Goal: Task Accomplishment & Management: Complete application form

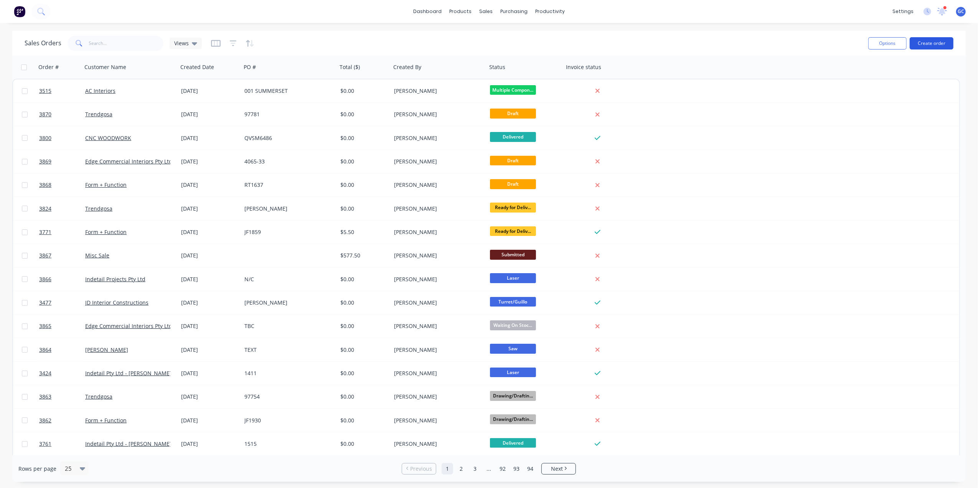
click at [935, 42] on button "Create order" at bounding box center [932, 43] width 44 height 12
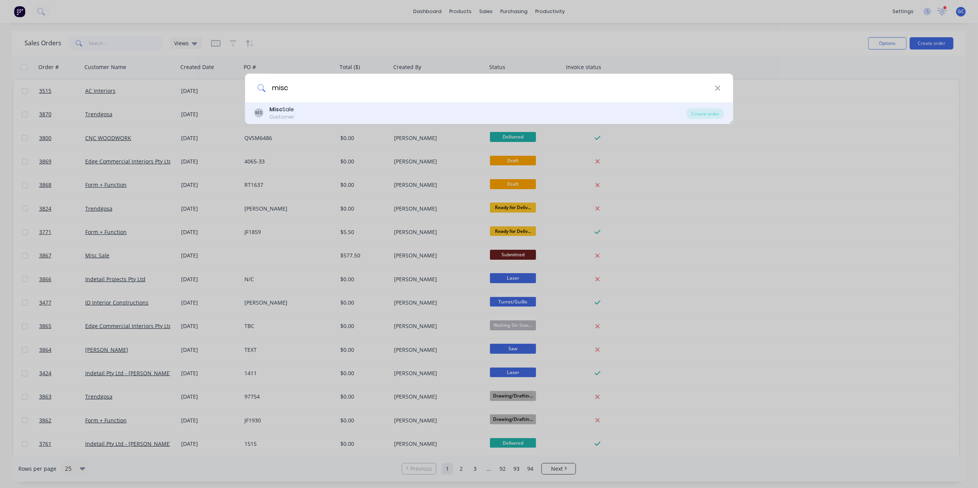
type input "misc"
click at [294, 107] on div "Misc Sale" at bounding box center [281, 110] width 25 height 8
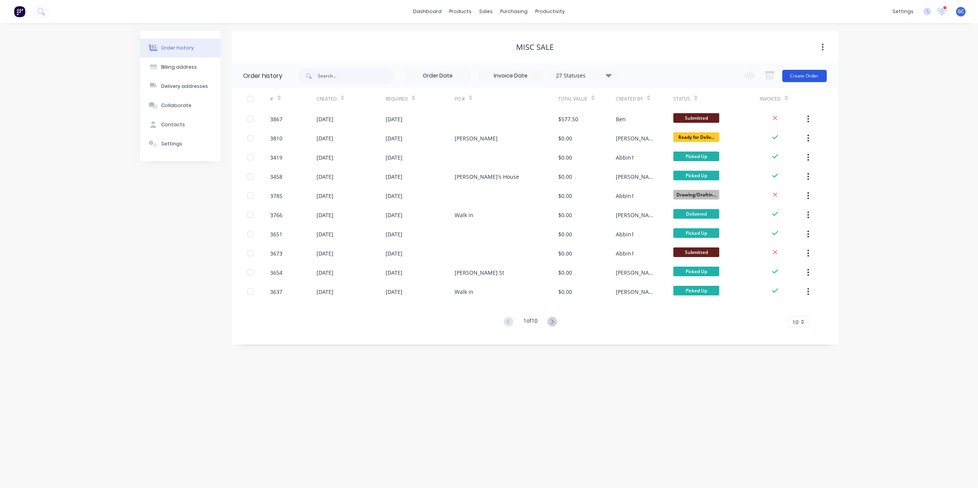
click at [812, 75] on button "Create Order" at bounding box center [804, 76] width 45 height 12
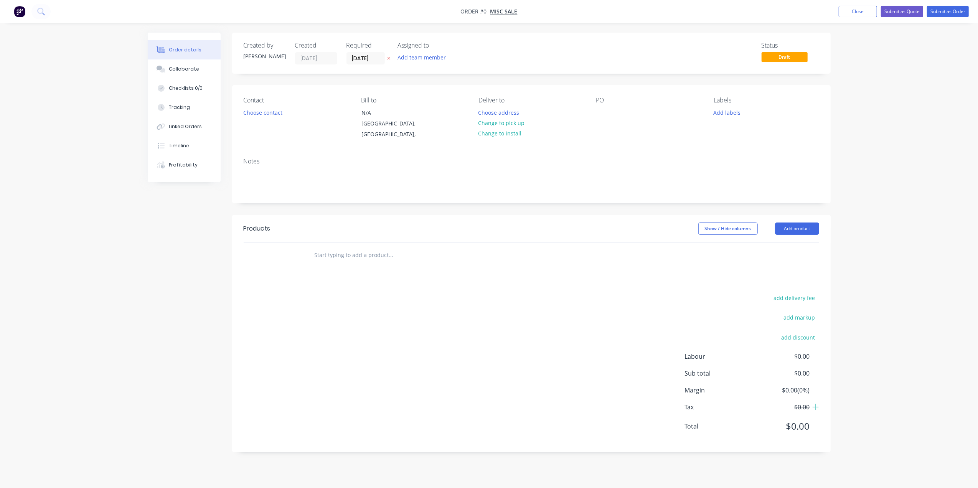
click at [611, 115] on div "PO" at bounding box center [648, 118] width 105 height 43
click at [605, 113] on div at bounding box center [602, 112] width 12 height 11
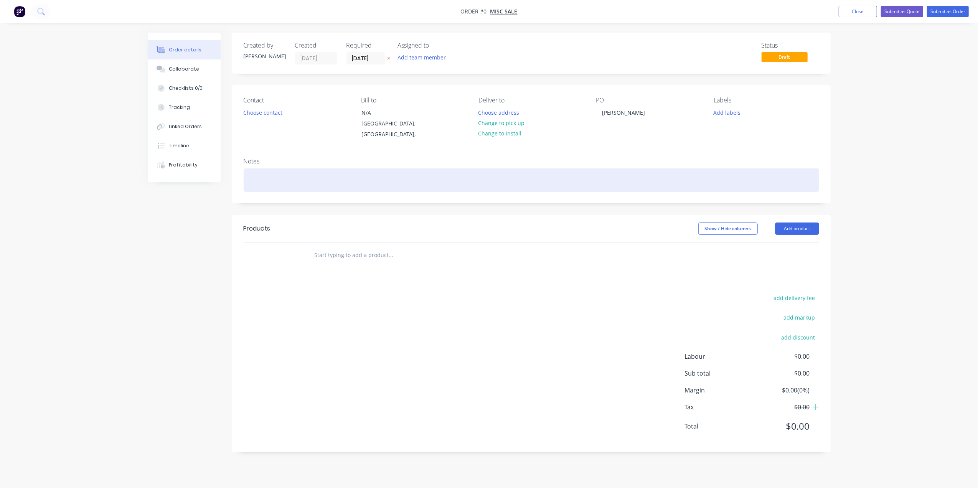
click at [619, 170] on div "Order details Collaborate Checklists 0/0 Tracking Linked Orders Timeline Profit…" at bounding box center [489, 248] width 698 height 431
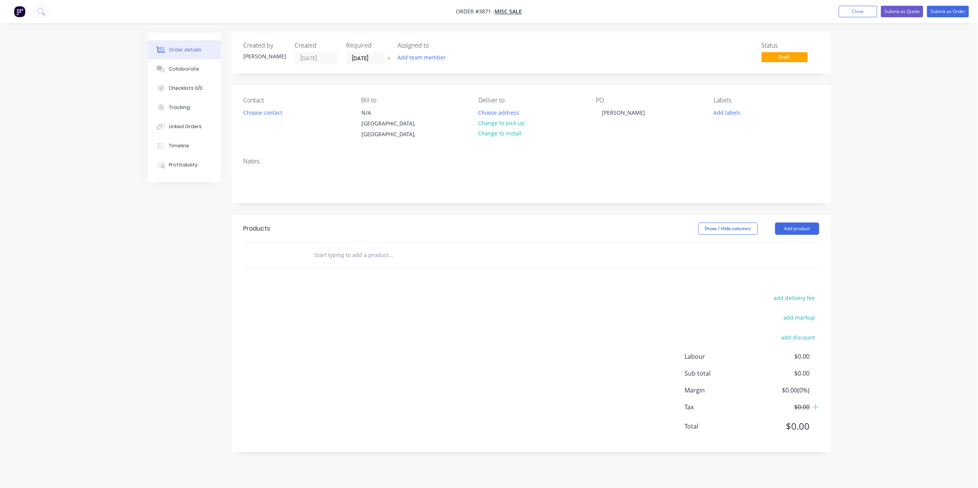
click at [618, 129] on div "PO [PERSON_NAME]" at bounding box center [648, 118] width 105 height 43
click at [628, 109] on div "[PERSON_NAME]" at bounding box center [623, 112] width 55 height 11
click at [247, 159] on div "Notes" at bounding box center [531, 177] width 599 height 51
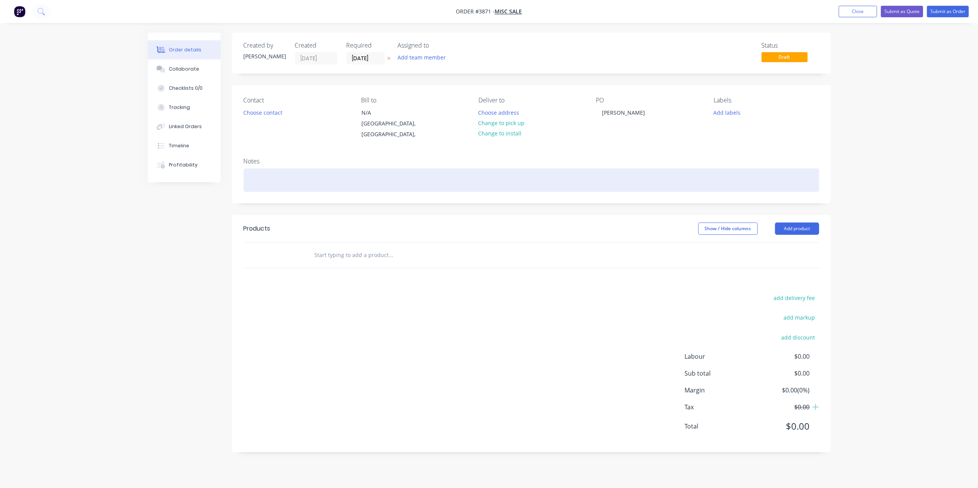
click at [267, 168] on div at bounding box center [532, 179] width 576 height 23
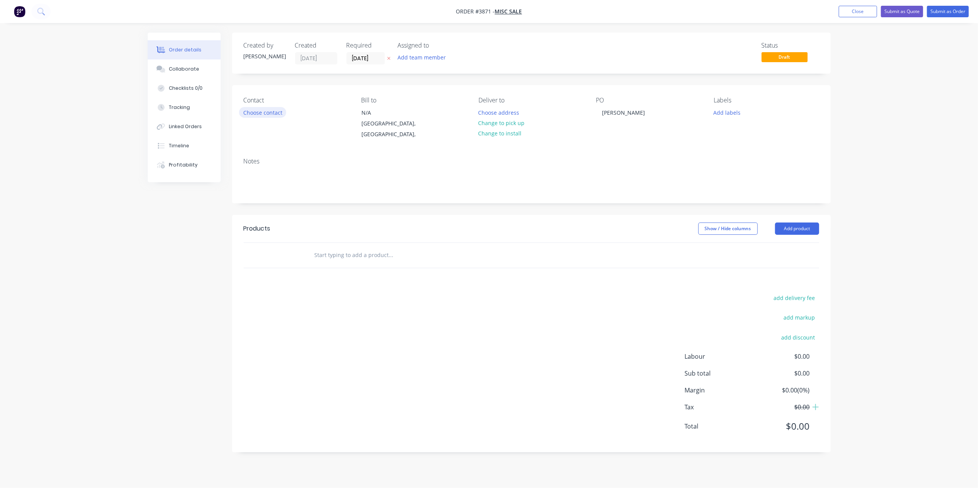
click at [277, 109] on button "Choose contact" at bounding box center [262, 112] width 47 height 10
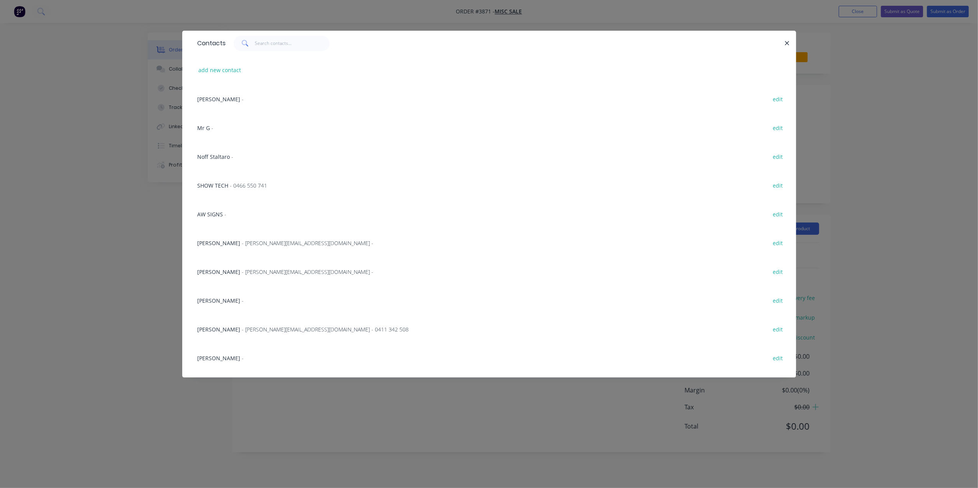
click at [109, 285] on div "Contacts add new contact [PERSON_NAME] - edit Mr G - edit [PERSON_NAME] - edit …" at bounding box center [489, 244] width 978 height 488
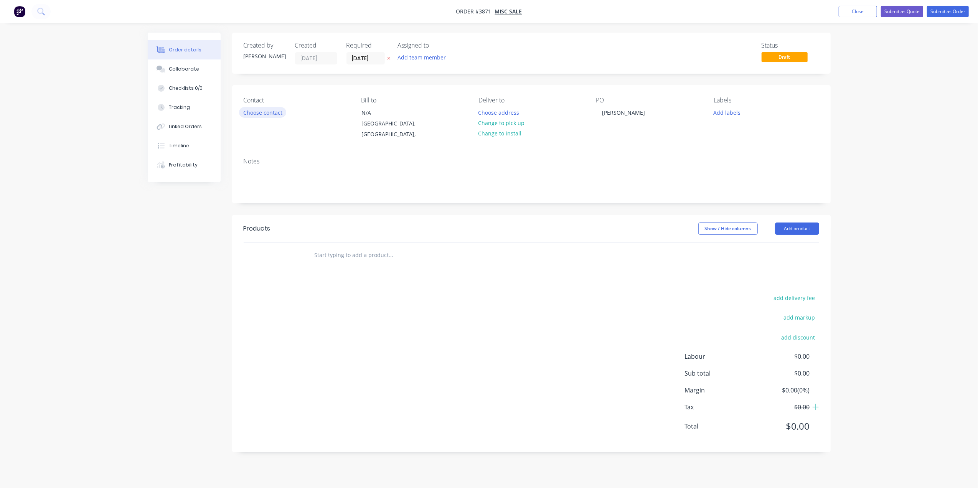
click at [269, 110] on button "Choose contact" at bounding box center [262, 112] width 47 height 10
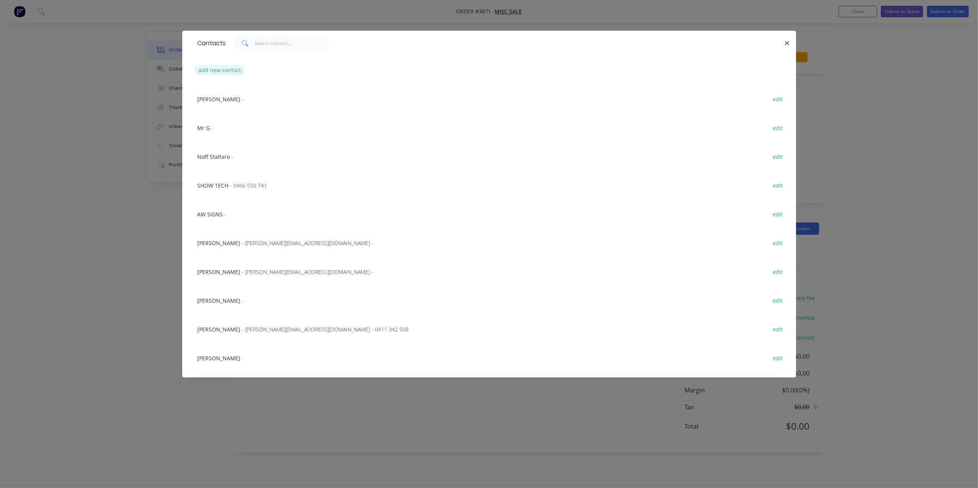
click at [214, 68] on button "add new contact" at bounding box center [220, 70] width 51 height 10
select select "AU"
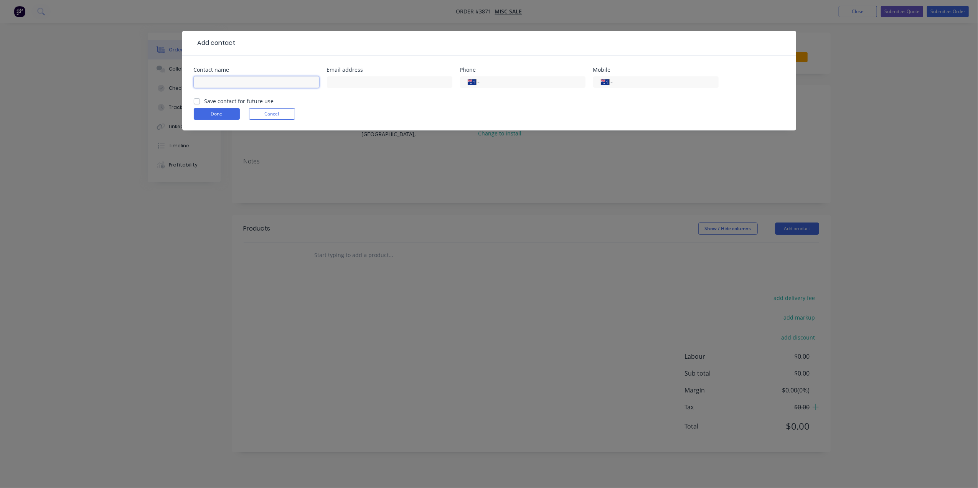
click at [265, 84] on input "text" at bounding box center [256, 82] width 125 height 12
type input "[PERSON_NAME]"
click at [205, 100] on label "Save contact for future use" at bounding box center [239, 101] width 69 height 8
click at [195, 100] on input "Save contact for future use" at bounding box center [197, 100] width 6 height 7
checkbox input "true"
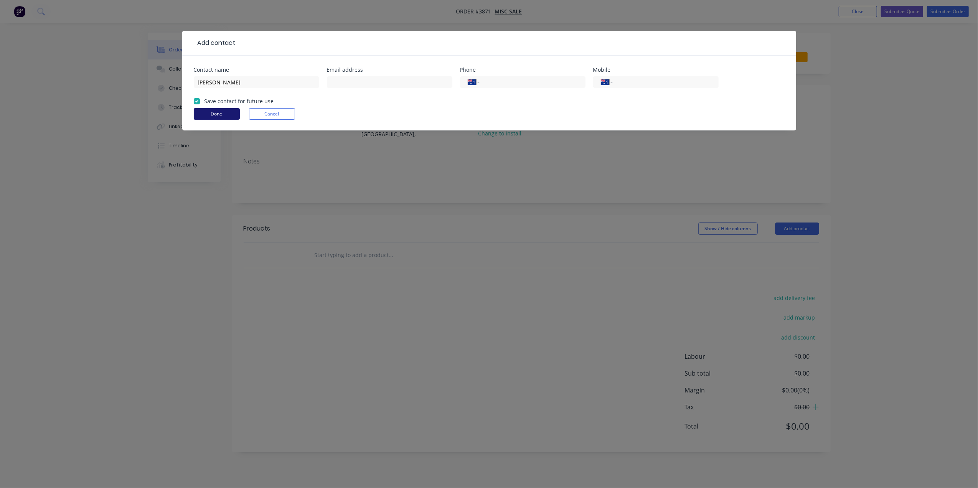
click at [213, 114] on button "Done" at bounding box center [217, 114] width 46 height 12
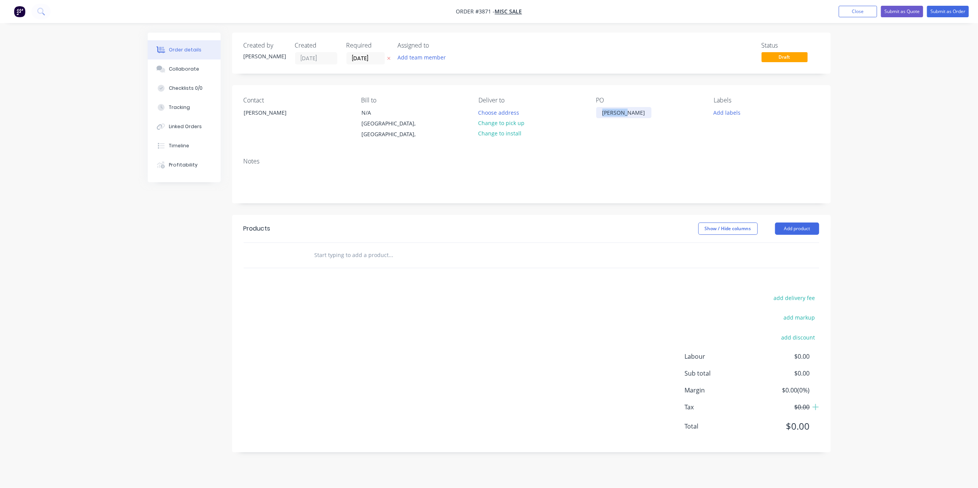
drag, startPoint x: 626, startPoint y: 112, endPoint x: 551, endPoint y: 111, distance: 74.8
click at [551, 111] on div "Contact [PERSON_NAME] Bill to N/A [GEOGRAPHIC_DATA], [GEOGRAPHIC_DATA], Deliver…" at bounding box center [531, 118] width 599 height 66
click at [588, 158] on div "Notes" at bounding box center [532, 161] width 576 height 7
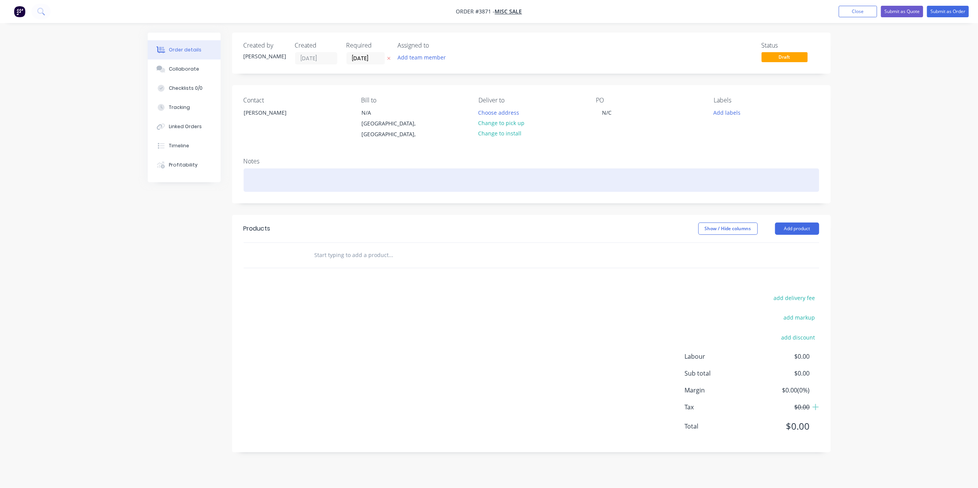
click at [334, 168] on div at bounding box center [532, 179] width 576 height 23
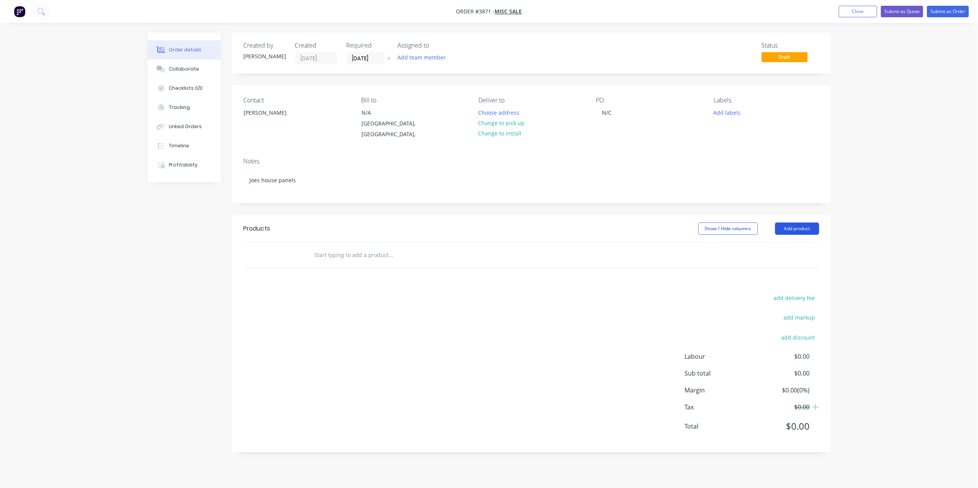
click at [798, 226] on button "Add product" at bounding box center [797, 229] width 44 height 12
click at [779, 258] on div "Basic product" at bounding box center [782, 263] width 59 height 11
click at [327, 262] on div at bounding box center [336, 267] width 64 height 11
click at [813, 223] on button "Add product" at bounding box center [793, 229] width 44 height 12
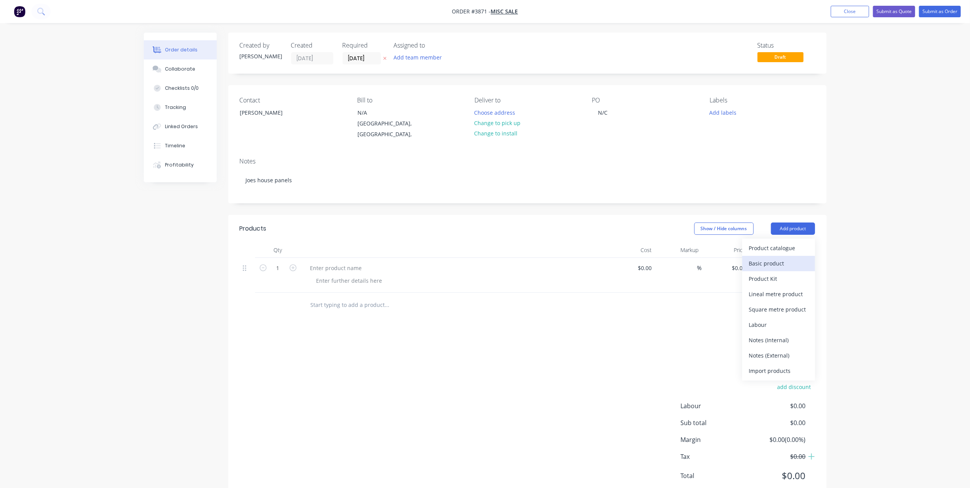
click at [767, 258] on div "Basic product" at bounding box center [778, 263] width 59 height 11
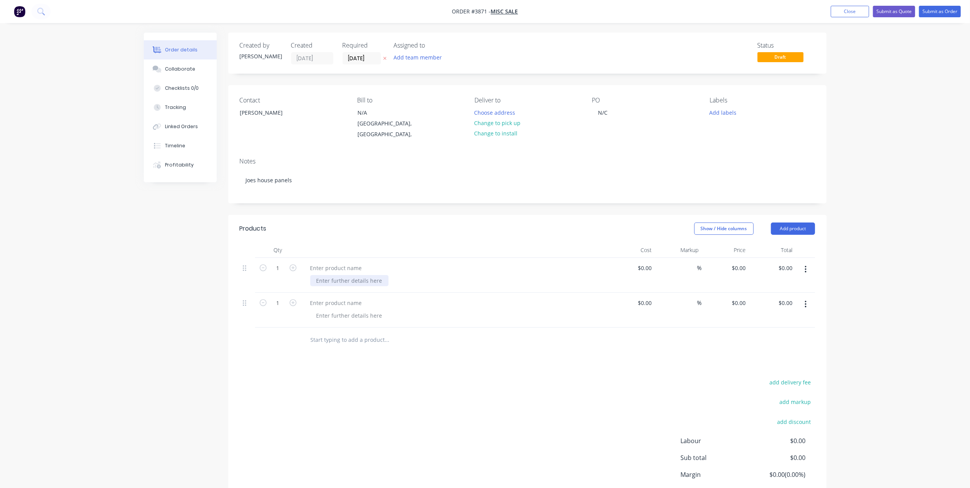
click at [355, 275] on div at bounding box center [349, 280] width 78 height 11
drag, startPoint x: 361, startPoint y: 271, endPoint x: 277, endPoint y: 282, distance: 85.1
click at [277, 282] on div "1 3mm Aluminum $0.00 $0.00 % $0.00 $0.00 $0.00 $0.00" at bounding box center [528, 275] width 576 height 35
copy div "3mm Aluminum"
click at [334, 310] on div at bounding box center [349, 315] width 78 height 11
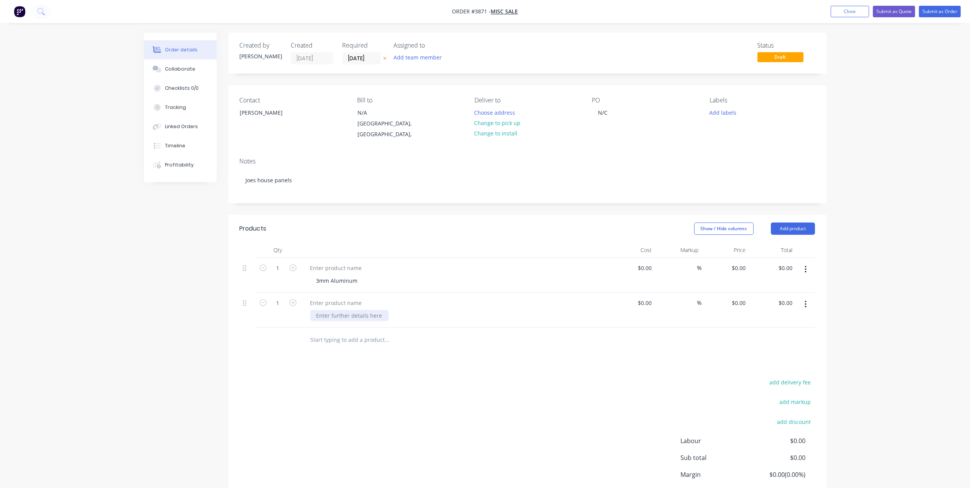
paste div
click at [348, 262] on div at bounding box center [336, 267] width 64 height 11
click at [343, 297] on div at bounding box center [336, 302] width 64 height 11
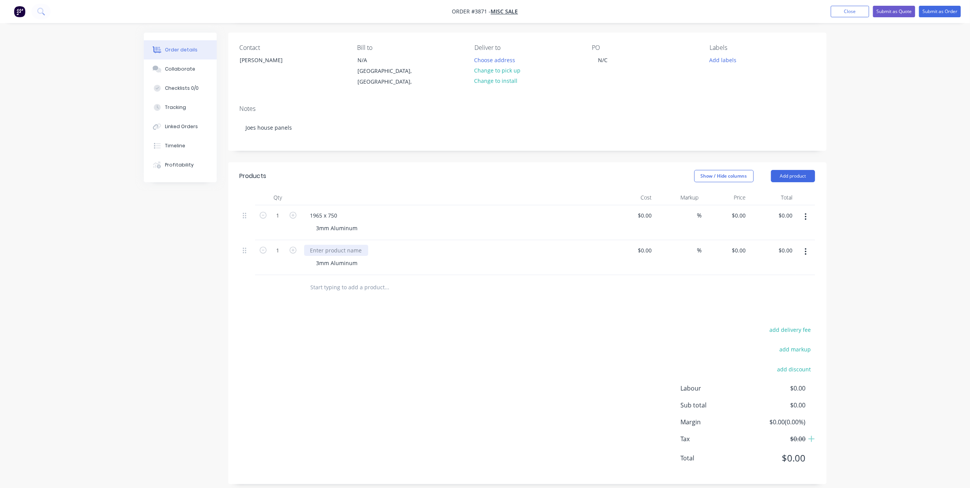
click at [336, 245] on div at bounding box center [336, 250] width 64 height 11
click at [320, 245] on div "1965 x 750" at bounding box center [324, 250] width 40 height 11
click at [321, 245] on div "1965 x 750" at bounding box center [324, 250] width 40 height 11
click at [413, 280] on input "text" at bounding box center [386, 287] width 153 height 15
click at [807, 170] on button "Add product" at bounding box center [793, 176] width 44 height 12
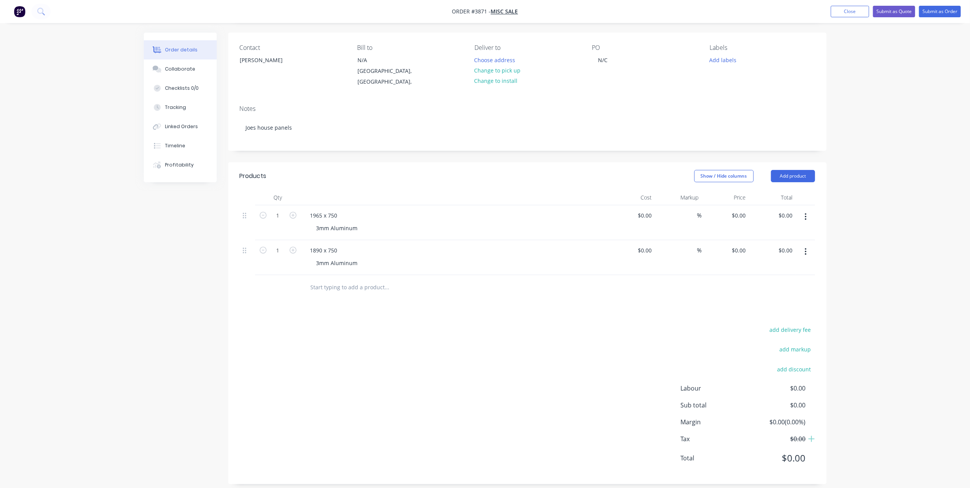
click at [626, 180] on header "Products Show / Hide columns Add product" at bounding box center [527, 176] width 599 height 28
click at [805, 247] on icon "button" at bounding box center [806, 251] width 2 height 8
click at [790, 271] on button "Save to catalogue" at bounding box center [778, 271] width 73 height 15
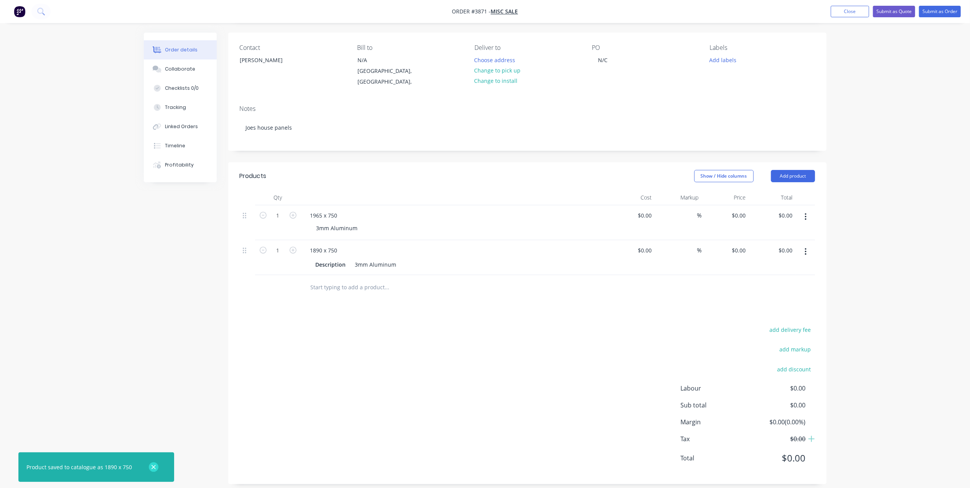
click at [153, 465] on icon "button" at bounding box center [154, 467] width 4 height 4
click at [810, 246] on button "button" at bounding box center [806, 252] width 18 height 14
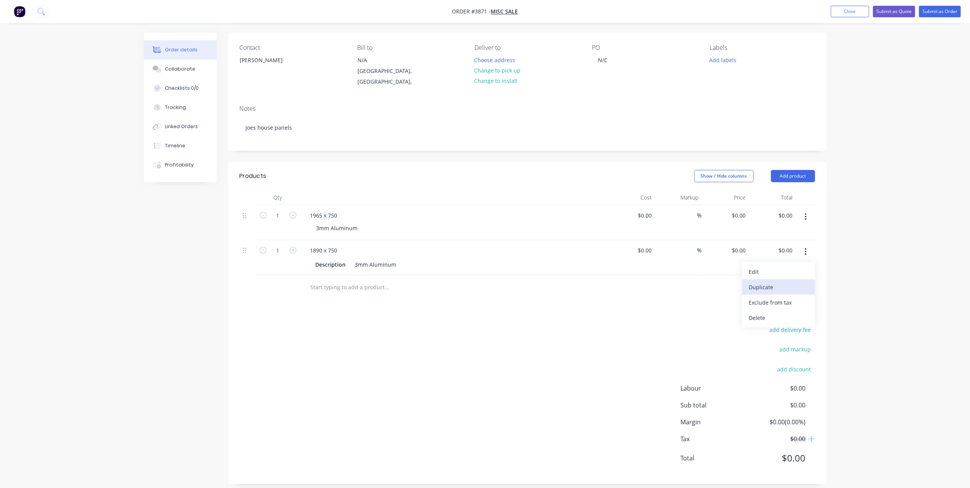
click at [787, 282] on div "Duplicate" at bounding box center [778, 287] width 59 height 11
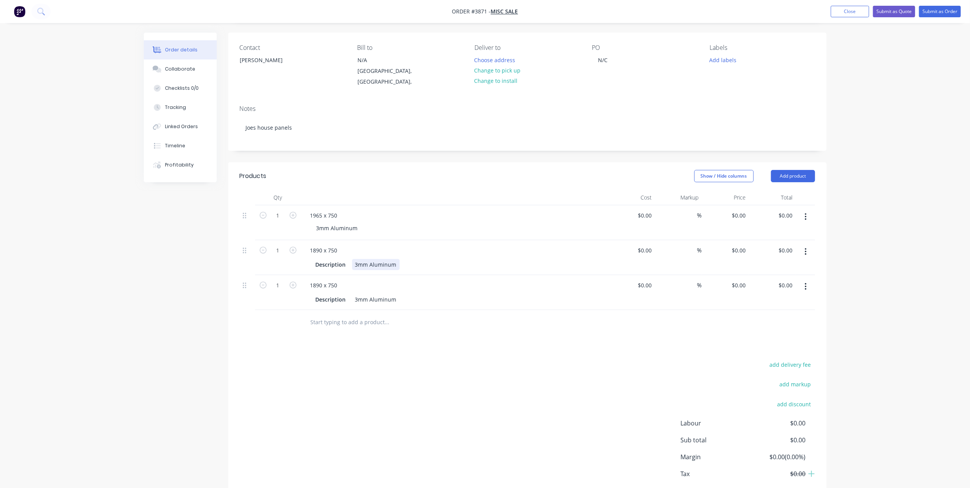
drag, startPoint x: 350, startPoint y: 257, endPoint x: 309, endPoint y: 255, distance: 41.1
click at [309, 257] on div "Description 3mm Aluminum" at bounding box center [454, 263] width 301 height 13
click at [340, 259] on div "Description" at bounding box center [331, 264] width 36 height 11
drag, startPoint x: 346, startPoint y: 257, endPoint x: 279, endPoint y: 256, distance: 66.8
click at [279, 256] on div "1 1890 x 750 Description 3mm Aluminum $0.00 $0.00 % $0.00 $0.00 $0.00 $0.00" at bounding box center [528, 257] width 576 height 35
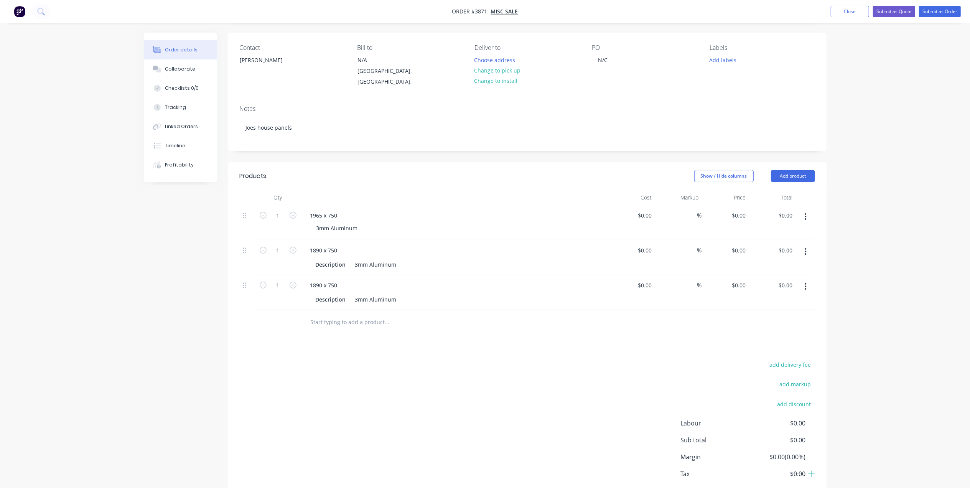
click at [457, 366] on div "add delivery fee add markup add discount Labour $0.00 Sub total $0.00 Margin $0…" at bounding box center [528, 434] width 576 height 148
click at [339, 210] on div "1965 x 750" at bounding box center [324, 215] width 40 height 11
drag, startPoint x: 345, startPoint y: 254, endPoint x: 256, endPoint y: 259, distance: 88.4
click at [256, 259] on div "1 1890 x 750 Description 3mm Aluminum $0.00 $0.00 % $0.00 $0.00 $0.00 $0.00" at bounding box center [528, 257] width 576 height 35
click at [334, 259] on div "Description" at bounding box center [331, 264] width 36 height 11
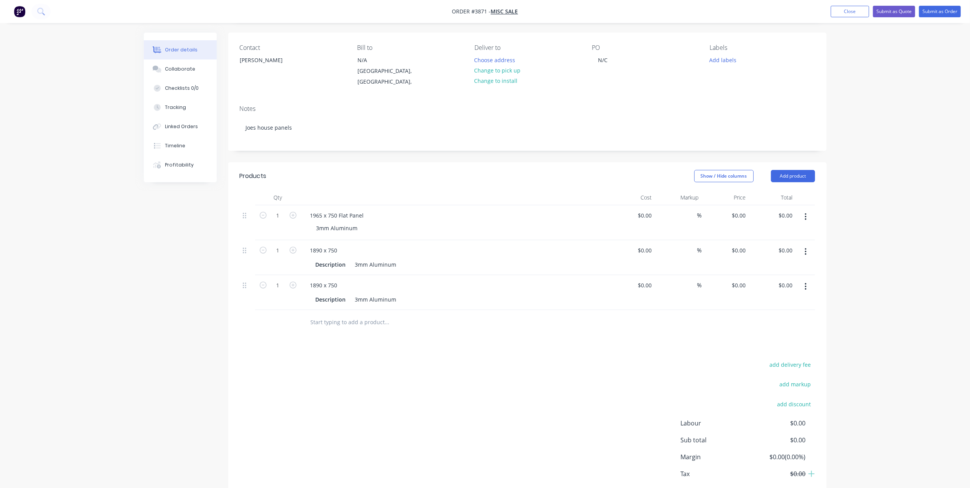
click at [323, 315] on input "text" at bounding box center [386, 322] width 153 height 15
click at [329, 388] on div "add delivery fee add markup add discount Labour $0.00 Sub total $0.00 Margin $0…" at bounding box center [528, 434] width 576 height 148
click at [350, 223] on div "3mm Aluminum" at bounding box center [337, 228] width 54 height 11
click at [807, 245] on button "button" at bounding box center [806, 252] width 18 height 14
click at [587, 360] on div "add delivery fee add markup add discount Labour $0.00 Sub total $0.00 Margin $0…" at bounding box center [528, 434] width 576 height 148
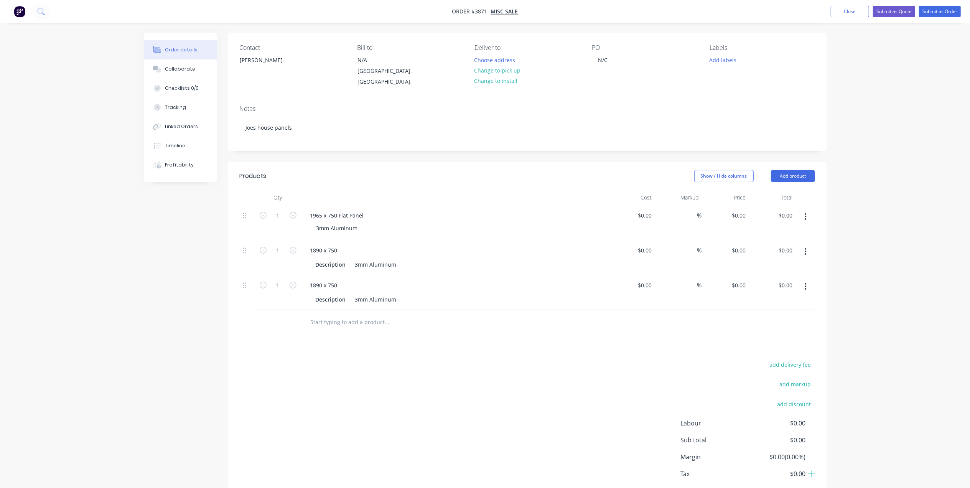
click at [808, 280] on button "button" at bounding box center [806, 287] width 18 height 14
click at [543, 257] on div "Description 3mm Aluminum" at bounding box center [454, 263] width 301 height 13
click at [811, 245] on button "button" at bounding box center [806, 252] width 18 height 14
click at [766, 312] on div "Delete" at bounding box center [778, 317] width 59 height 11
click at [805, 247] on icon "button" at bounding box center [806, 251] width 2 height 8
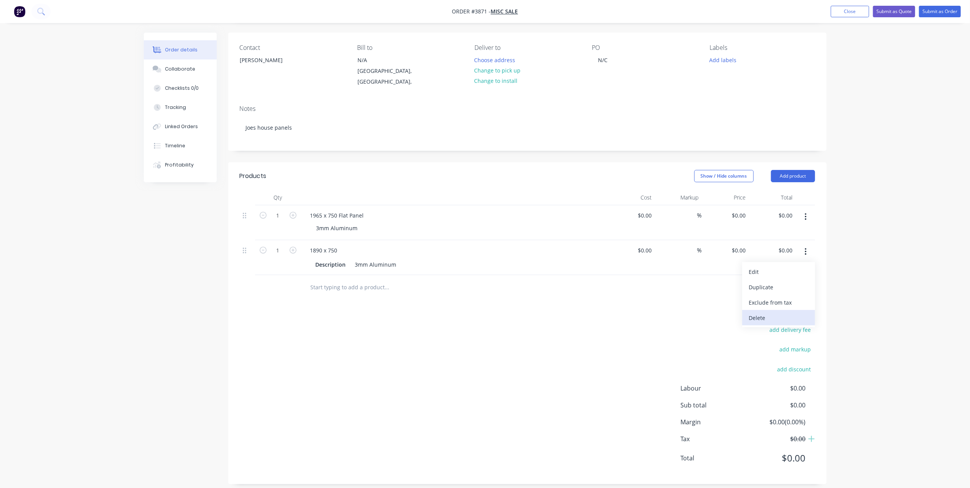
click at [760, 312] on div "Delete" at bounding box center [778, 317] width 59 height 11
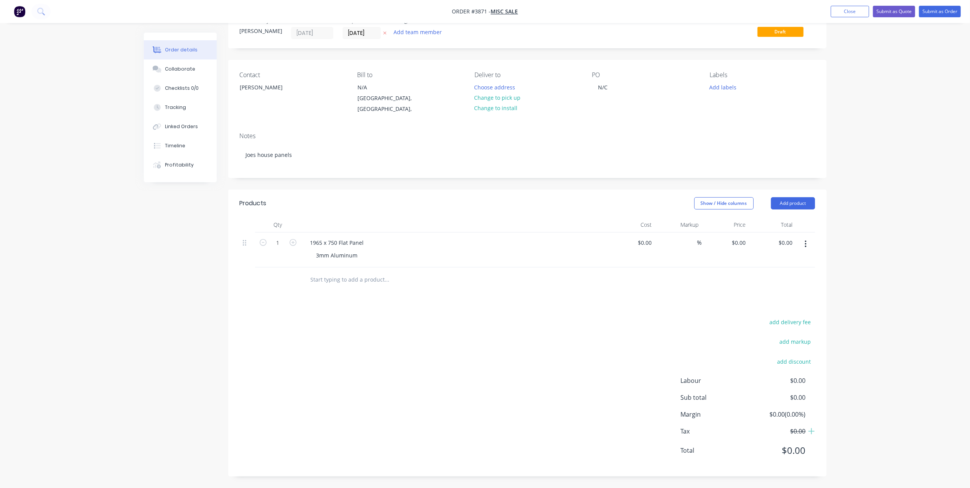
scroll to position [17, 0]
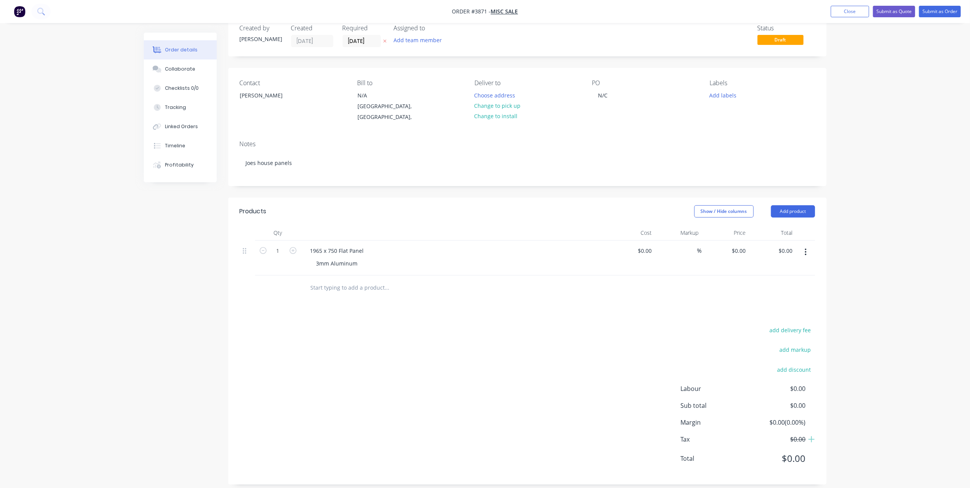
click at [803, 250] on button "button" at bounding box center [806, 252] width 18 height 14
click at [783, 282] on div "Duplicate" at bounding box center [778, 287] width 59 height 11
click at [322, 280] on div "1965 x 750 Flat Panel" at bounding box center [337, 285] width 66 height 11
click at [490, 323] on div at bounding box center [439, 322] width 276 height 25
click at [809, 280] on button "button" at bounding box center [806, 287] width 18 height 14
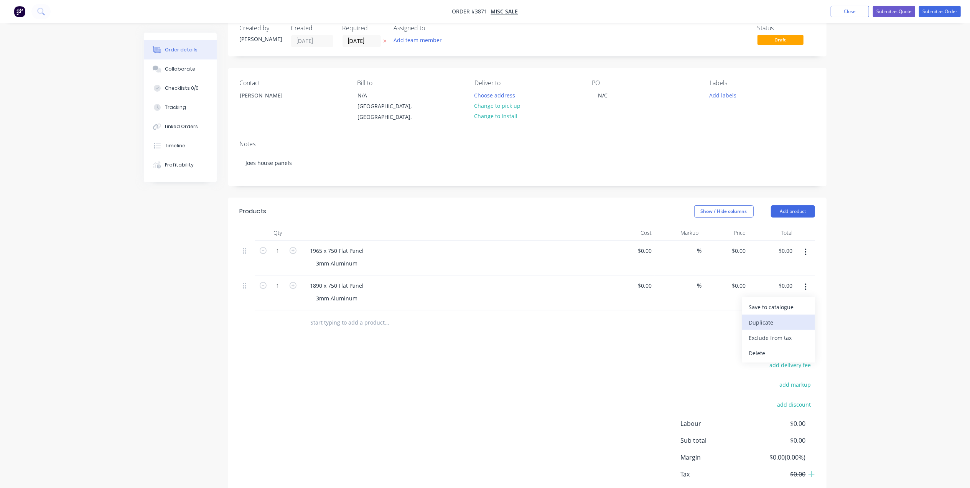
click at [786, 315] on button "Duplicate" at bounding box center [778, 322] width 73 height 15
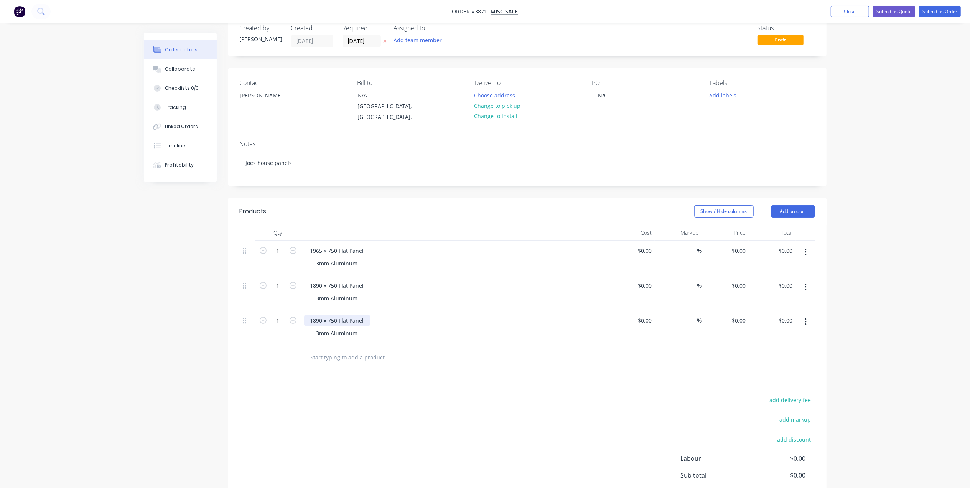
click at [324, 315] on div "1890 x 750 Flat Panel" at bounding box center [337, 320] width 66 height 11
click at [482, 378] on div "Products Show / Hide columns Add product Qty Cost Markup Price Total 1 1965 x 7…" at bounding box center [527, 376] width 599 height 357
click at [797, 205] on button "Add product" at bounding box center [793, 211] width 44 height 12
click at [786, 241] on div "Basic product" at bounding box center [778, 246] width 59 height 11
click at [348, 350] on div at bounding box center [336, 355] width 64 height 11
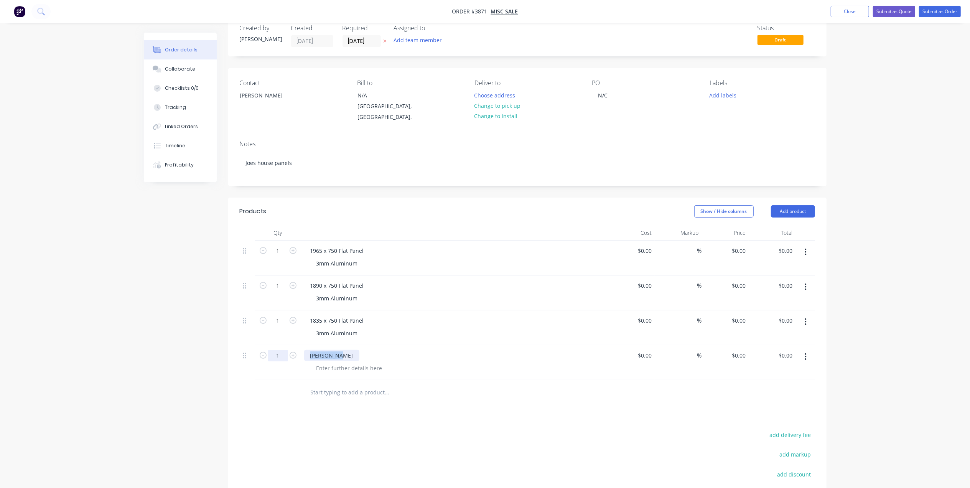
drag, startPoint x: 337, startPoint y: 347, endPoint x: 284, endPoint y: 346, distance: 53.0
click at [284, 346] on div "1 [PERSON_NAME] $0.00 $0.00 % $0.00 $0.00 $0.00 $0.00" at bounding box center [528, 362] width 576 height 35
copy div "[PERSON_NAME]"
click at [338, 363] on div at bounding box center [349, 368] width 78 height 11
click at [358, 363] on div at bounding box center [349, 368] width 78 height 11
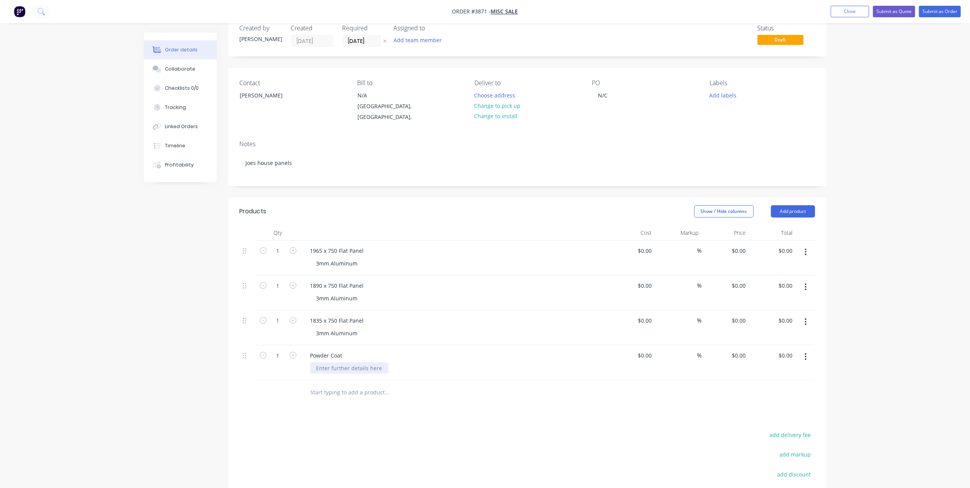
paste div
click at [474, 395] on div at bounding box center [439, 392] width 276 height 25
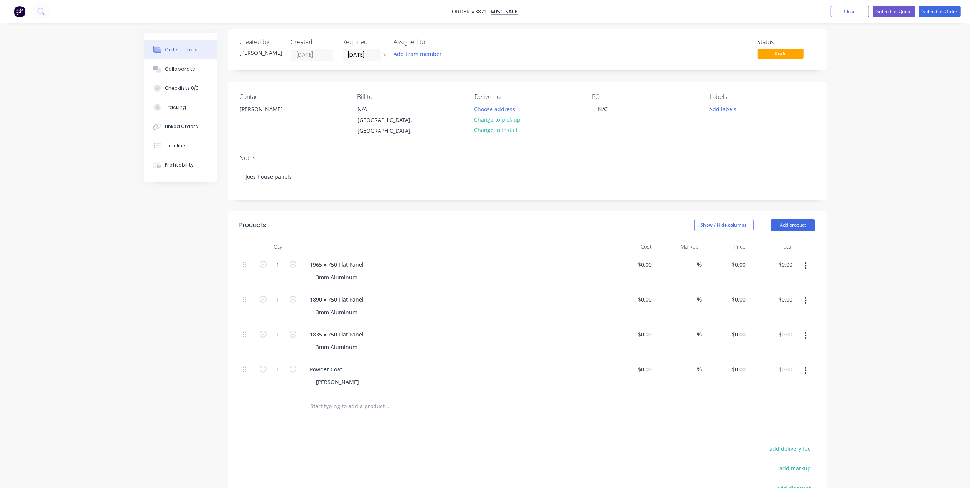
scroll to position [0, 0]
click at [361, 59] on input "[DATE]" at bounding box center [362, 59] width 38 height 12
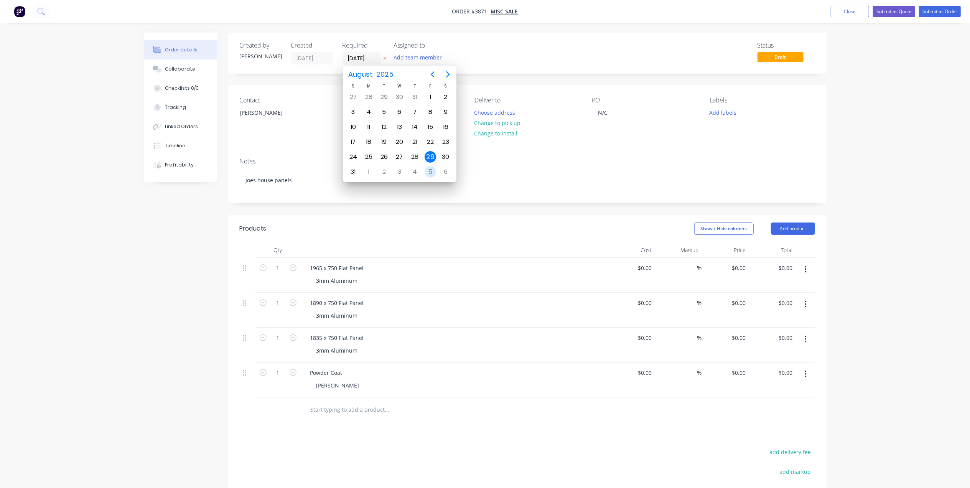
click at [430, 171] on div "5" at bounding box center [431, 172] width 12 height 12
type input "[DATE]"
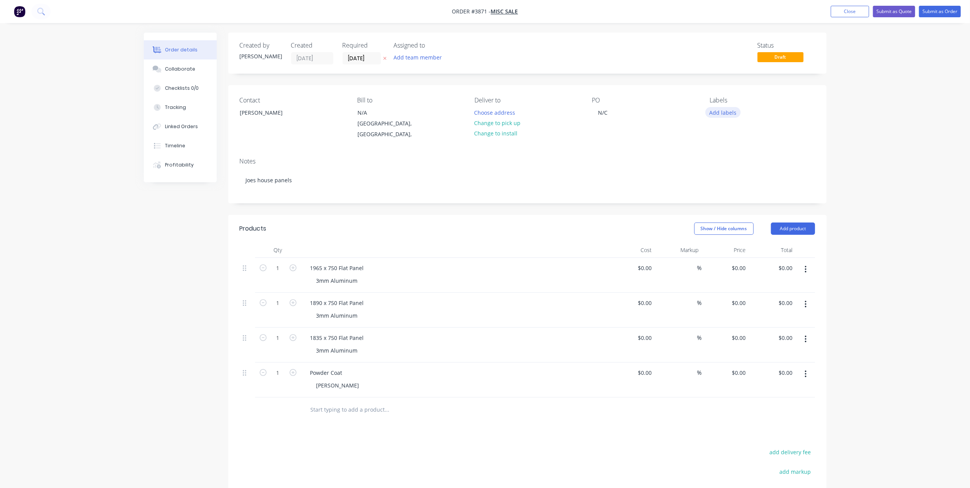
click at [717, 112] on button "Add labels" at bounding box center [723, 112] width 35 height 10
click at [748, 227] on div "A3-Laser" at bounding box center [744, 227] width 26 height 8
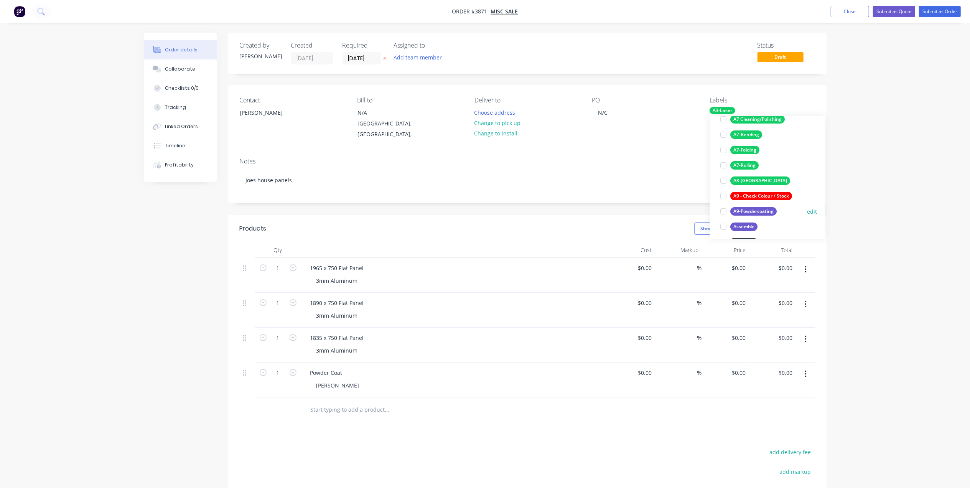
scroll to position [153, 0]
click at [765, 209] on div "A9-Powdercoating" at bounding box center [754, 208] width 46 height 8
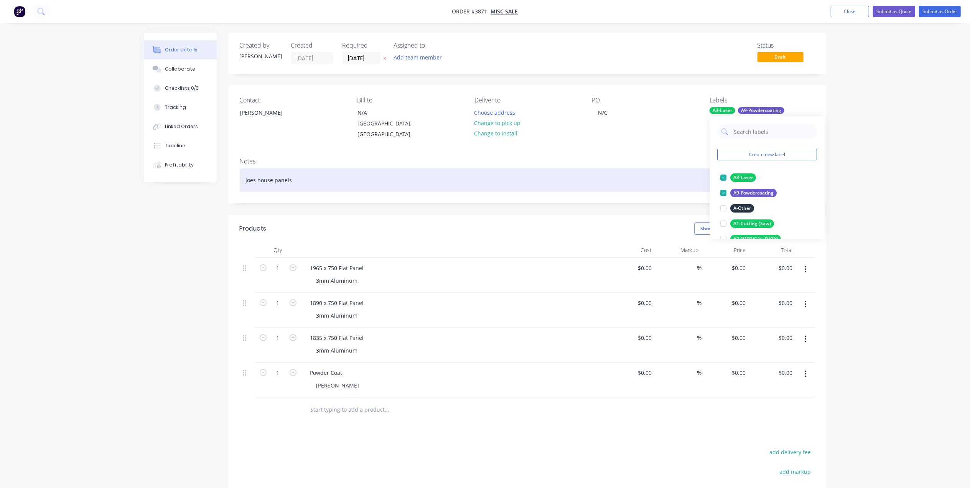
click at [593, 168] on div "Joes house panels" at bounding box center [528, 179] width 576 height 23
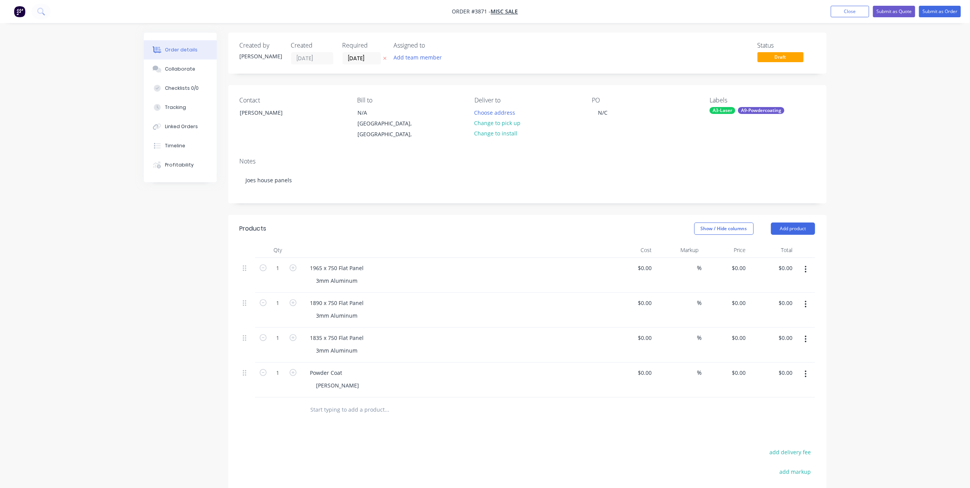
click at [586, 137] on div "Contact [PERSON_NAME] Bill to N/A [GEOGRAPHIC_DATA], [GEOGRAPHIC_DATA], Deliver…" at bounding box center [527, 118] width 599 height 66
click at [800, 223] on button "Add product" at bounding box center [793, 229] width 44 height 12
click at [789, 260] on div "Basic product" at bounding box center [778, 263] width 59 height 11
click at [339, 406] on div at bounding box center [454, 414] width 307 height 35
click at [344, 402] on div at bounding box center [336, 407] width 64 height 11
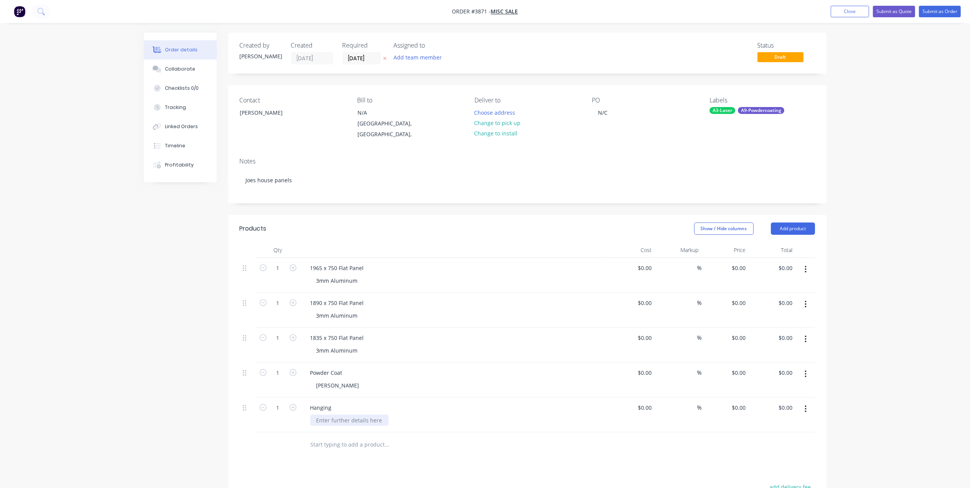
click at [344, 415] on div at bounding box center [349, 420] width 78 height 11
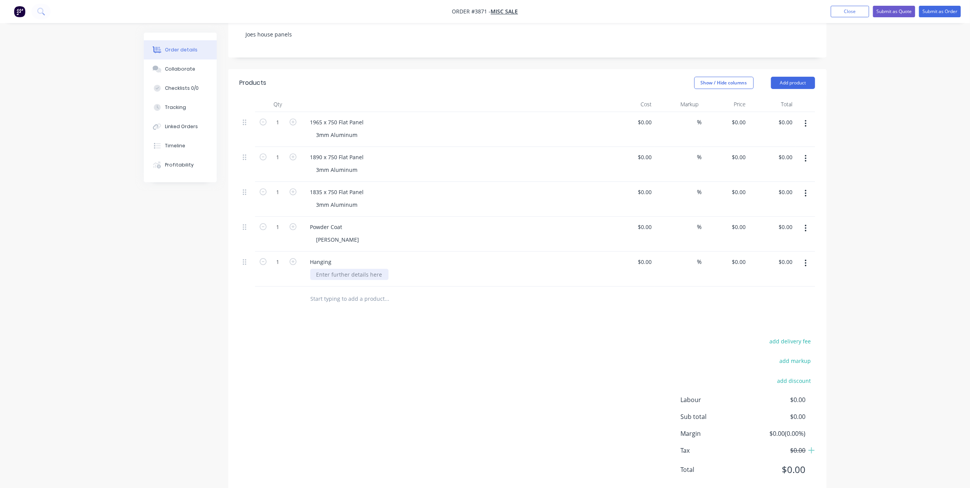
scroll to position [157, 0]
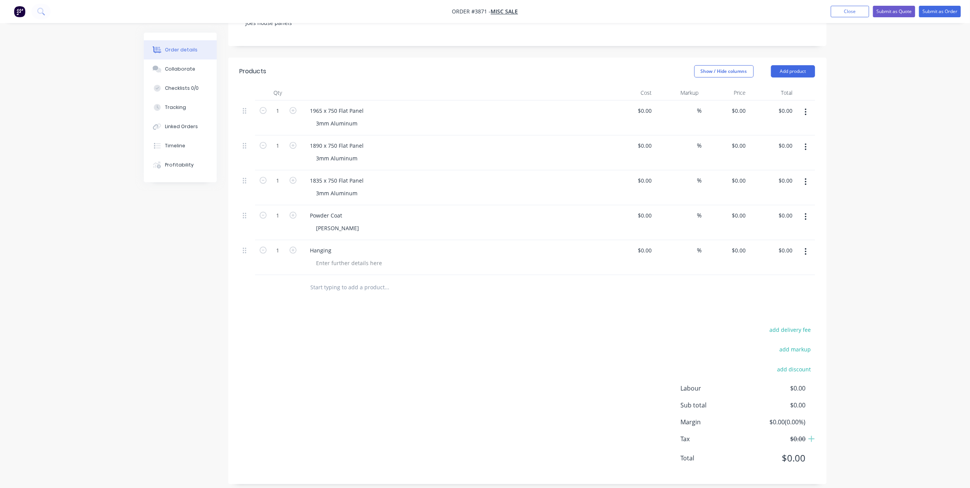
click at [333, 248] on div "Hanging" at bounding box center [454, 257] width 307 height 35
click at [334, 257] on div at bounding box center [349, 262] width 78 height 11
click at [498, 302] on div "Products Show / Hide columns Add product Qty Cost Markup Price Total 1 1965 x 7…" at bounding box center [527, 271] width 599 height 427
click at [310, 245] on div "Hanging" at bounding box center [321, 250] width 34 height 11
click at [482, 344] on div "add delivery fee add markup add discount Labour $0.00 Sub total $0.00 Margin $0…" at bounding box center [528, 399] width 576 height 148
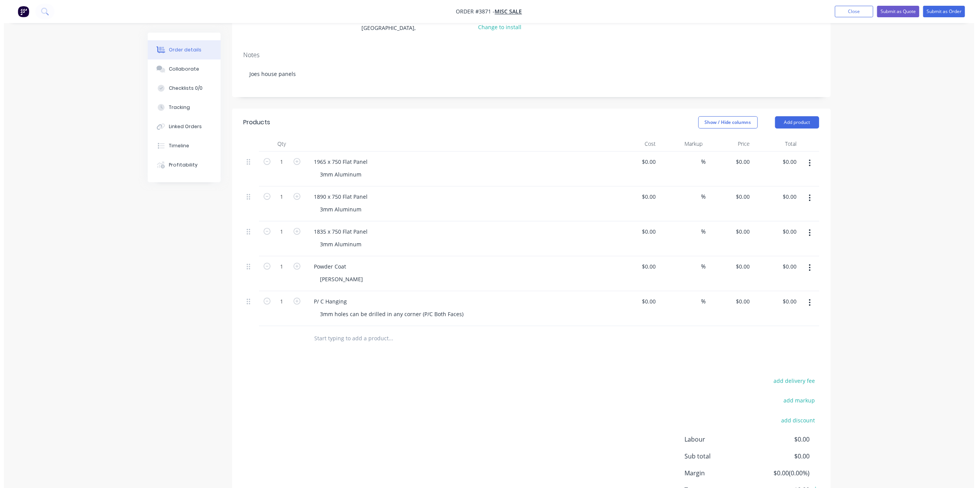
scroll to position [0, 0]
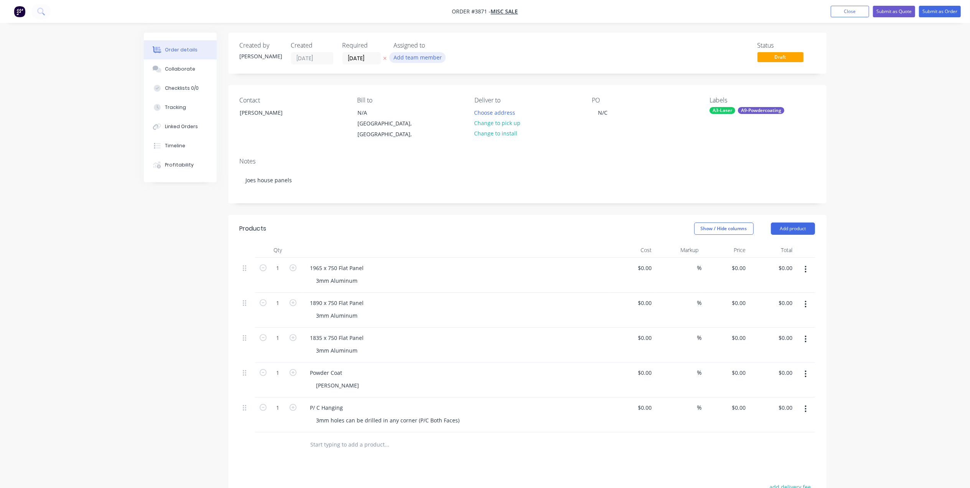
click at [432, 60] on button "Add team member" at bounding box center [417, 57] width 56 height 10
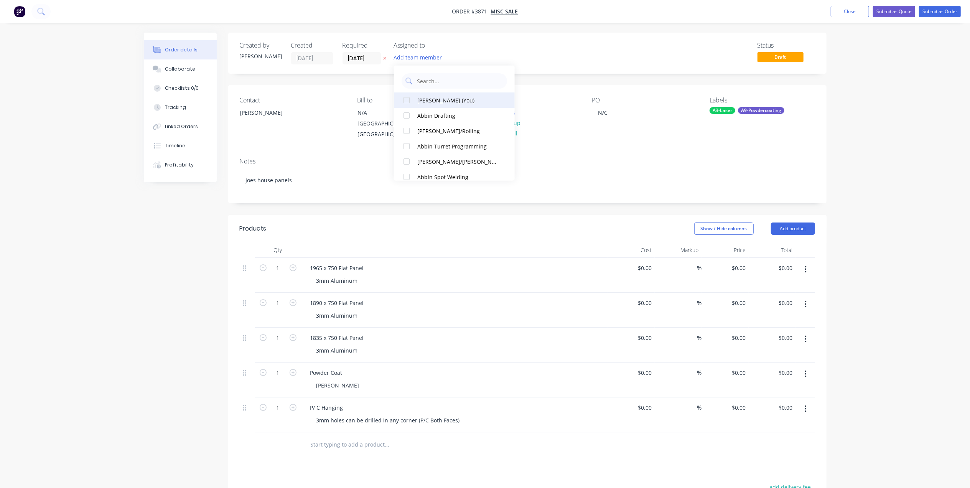
click at [432, 102] on div "[PERSON_NAME] (You)" at bounding box center [457, 100] width 81 height 8
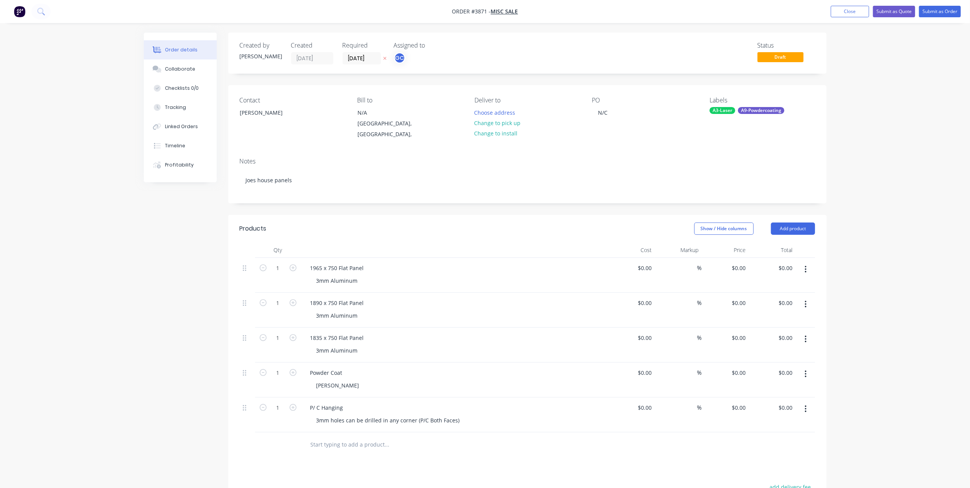
click at [493, 242] on div at bounding box center [454, 249] width 307 height 15
click at [935, 7] on button "Submit as Order" at bounding box center [940, 12] width 42 height 12
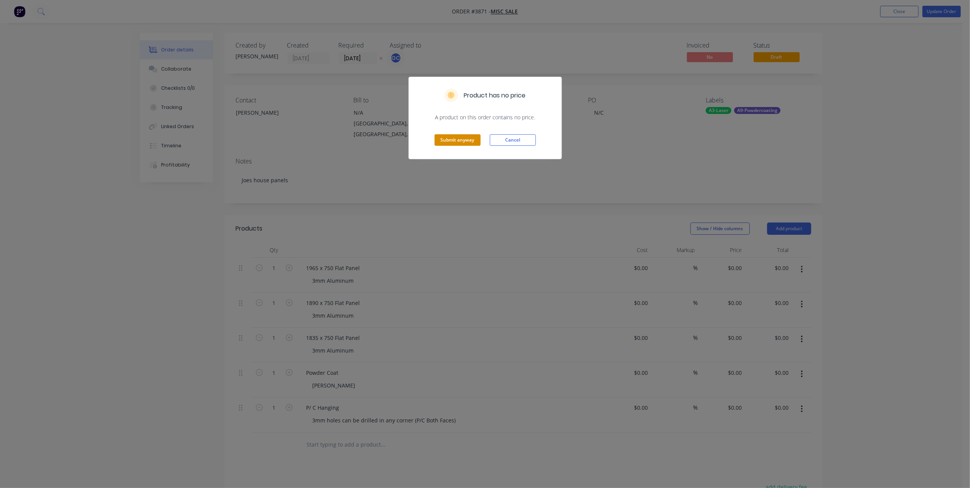
click at [470, 142] on button "Submit anyway" at bounding box center [458, 140] width 46 height 12
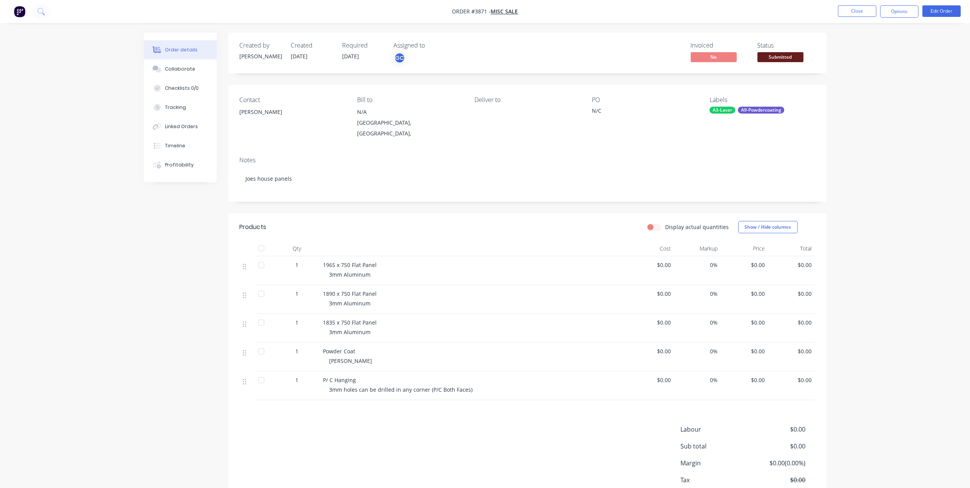
click at [779, 56] on span "Submitted" at bounding box center [781, 57] width 46 height 10
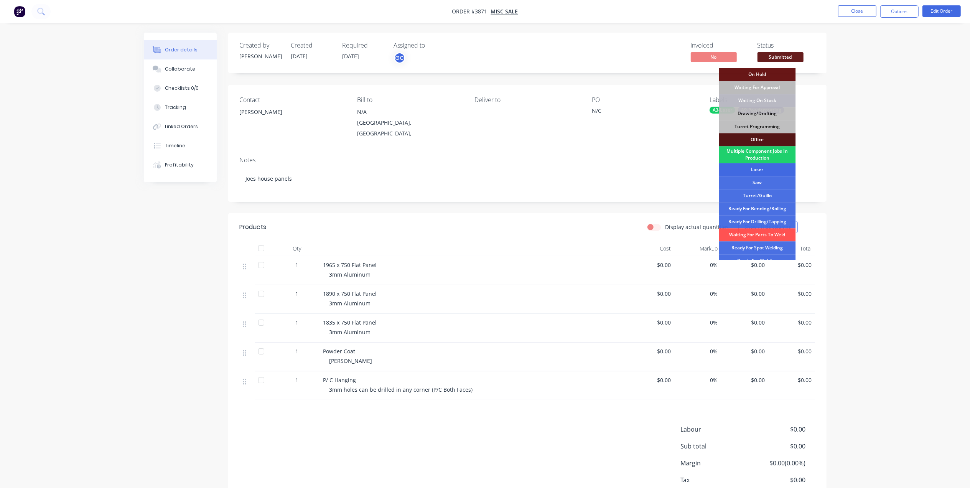
click at [758, 169] on div "Laser" at bounding box center [757, 169] width 77 height 13
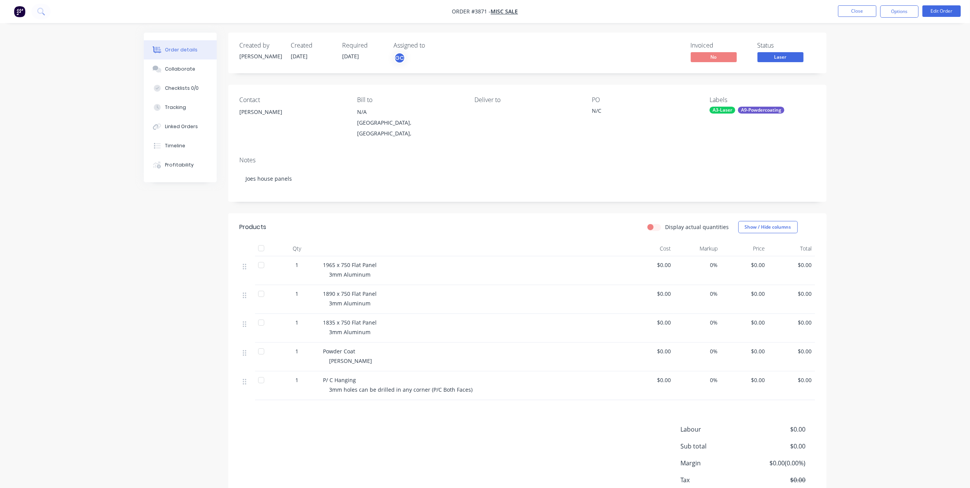
click at [351, 391] on div "P/ C Hanging 3mm holes can be drilled in any corner (P/C Both Faces)" at bounding box center [473, 385] width 307 height 29
click at [353, 386] on span "3mm holes can be drilled in any corner (P/C Both Faces)" at bounding box center [401, 389] width 143 height 7
click at [332, 386] on span "3mm holes can be drilled in any corner (P/C Both Faces)" at bounding box center [401, 389] width 143 height 7
click at [341, 386] on span "3mm holes can be drilled in any corner (P/C Both Faces)" at bounding box center [401, 389] width 143 height 7
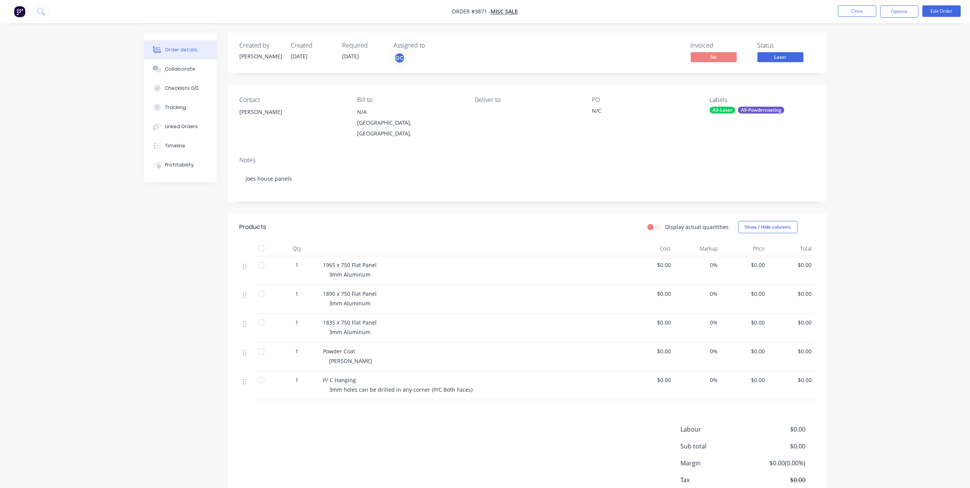
click at [524, 371] on div "P/ C Hanging 3mm holes can be drilled in any corner (P/C Both Faces)" at bounding box center [473, 385] width 307 height 29
click at [896, 16] on button "Options" at bounding box center [900, 11] width 38 height 12
click at [855, 93] on div "Work Order" at bounding box center [876, 92] width 71 height 11
click at [857, 81] on div "Without pricing" at bounding box center [876, 77] width 71 height 11
click at [721, 0] on nav "Order #3871 - Misc Sale Close Options Edit Order" at bounding box center [485, 11] width 970 height 23
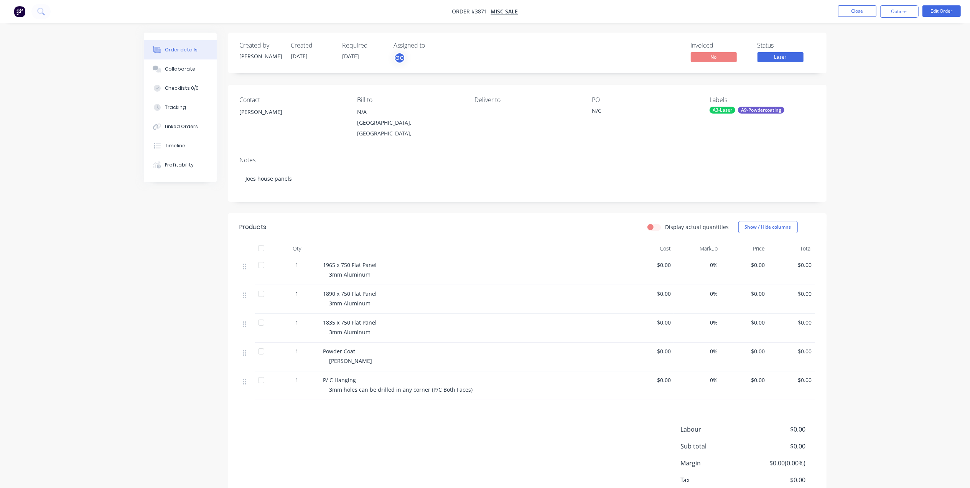
click at [879, 8] on ul "Close Options Edit Order" at bounding box center [899, 11] width 141 height 12
click at [852, 12] on button "Close" at bounding box center [857, 11] width 38 height 12
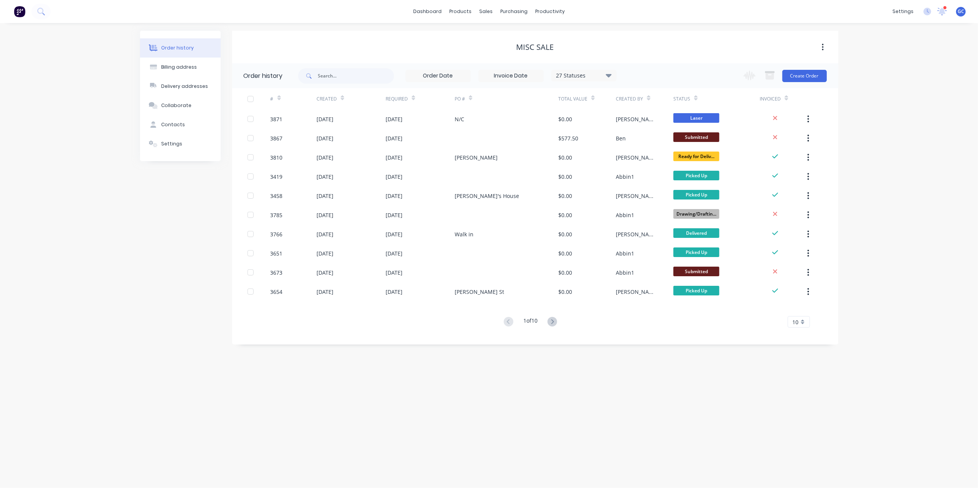
click at [147, 438] on div "Order history Billing address Delivery addresses Collaborate Contacts Settings …" at bounding box center [489, 255] width 978 height 465
click at [97, 389] on div "Order history Billing address Delivery addresses Collaborate Contacts Settings …" at bounding box center [489, 255] width 978 height 465
